Goal: Navigation & Orientation: Find specific page/section

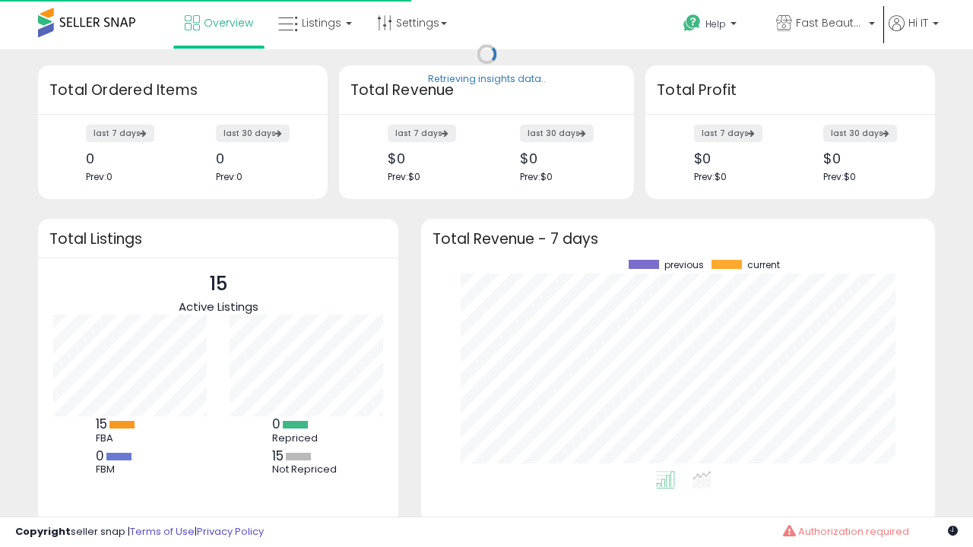
scroll to position [211, 483]
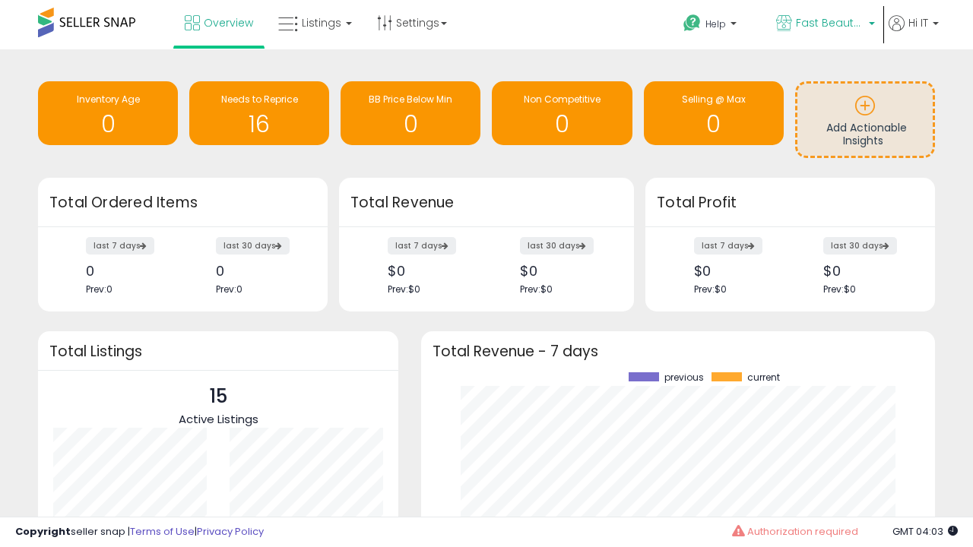
click at [824, 24] on span "Fast Beauty ([GEOGRAPHIC_DATA])" at bounding box center [830, 22] width 68 height 15
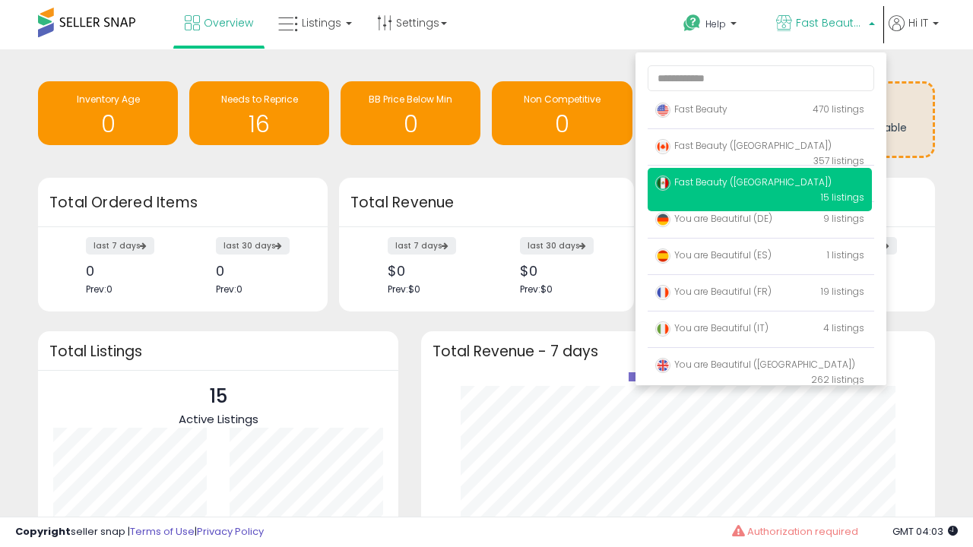
click at [759, 148] on span "Fast Beauty ([GEOGRAPHIC_DATA])" at bounding box center [743, 145] width 176 height 13
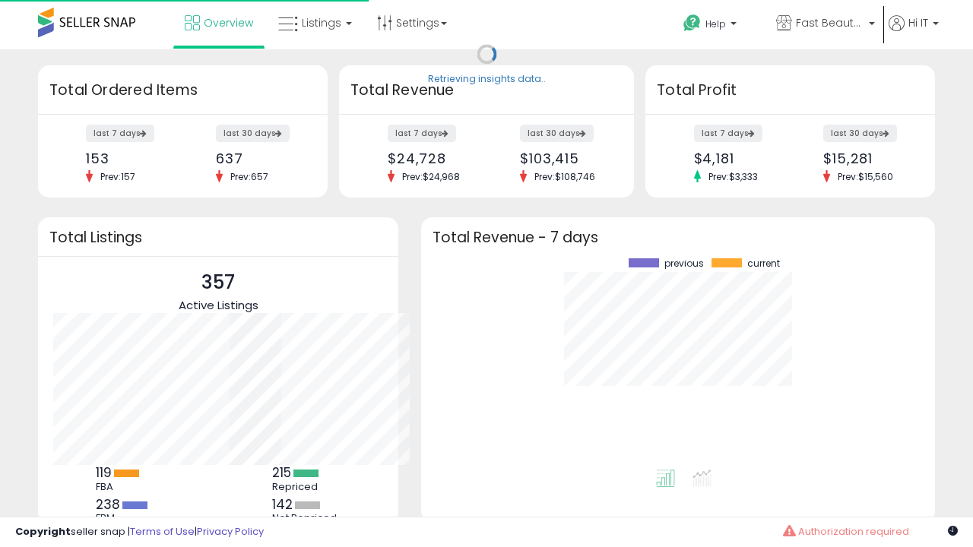
scroll to position [211, 483]
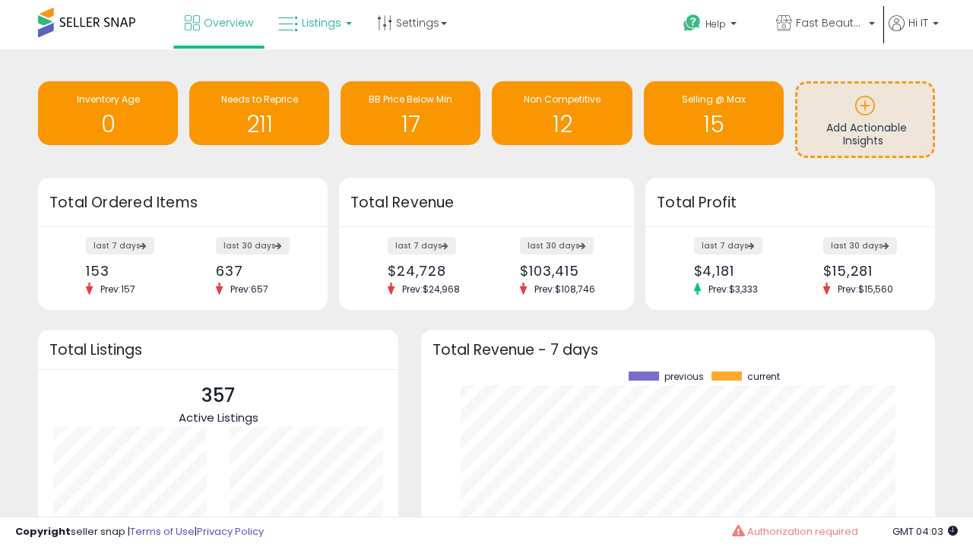
click at [313, 23] on span "Listings" at bounding box center [322, 22] width 40 height 15
